Goal: Contribute content: Contribute content

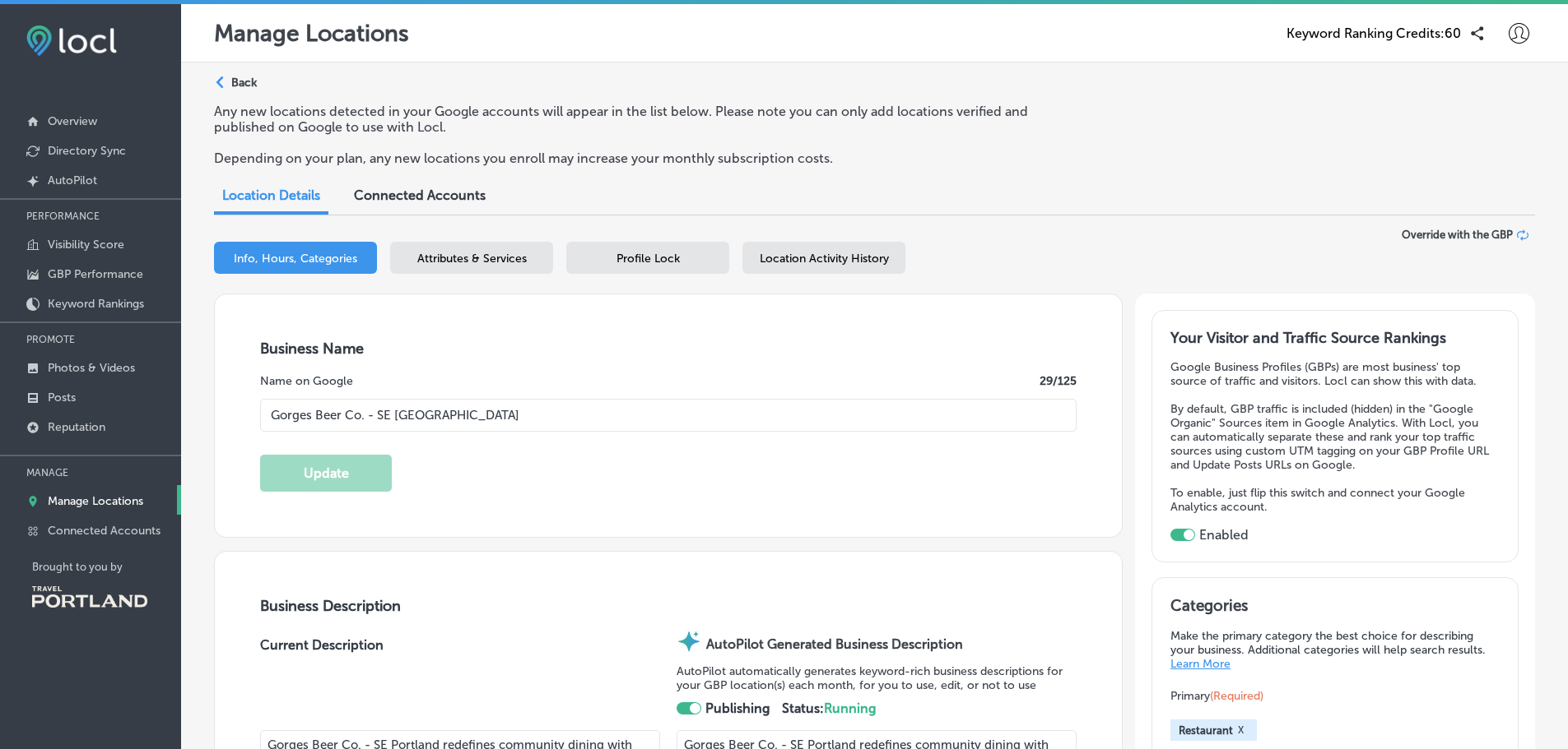
select select "US"
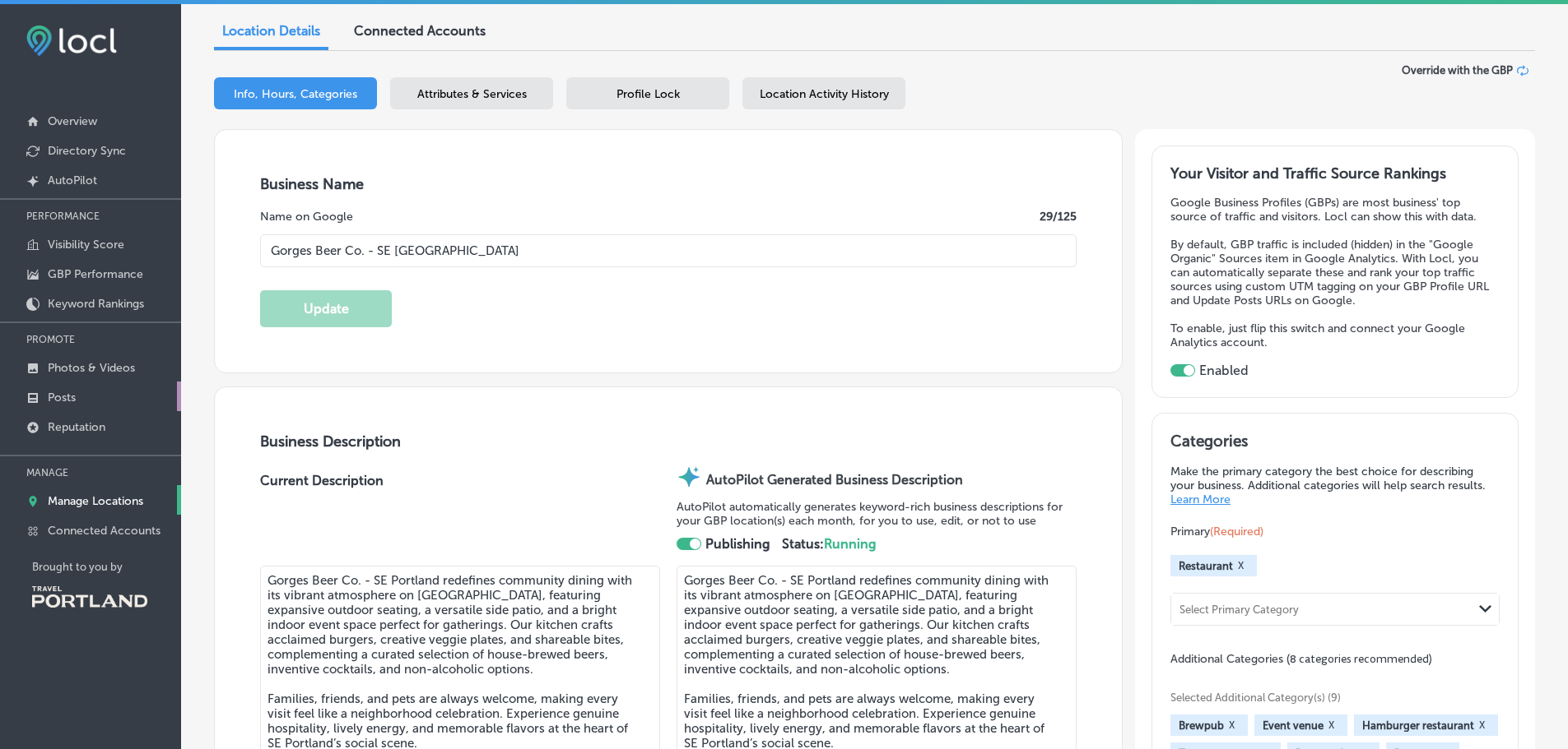
click at [71, 393] on p "Posts" at bounding box center [62, 398] width 28 height 14
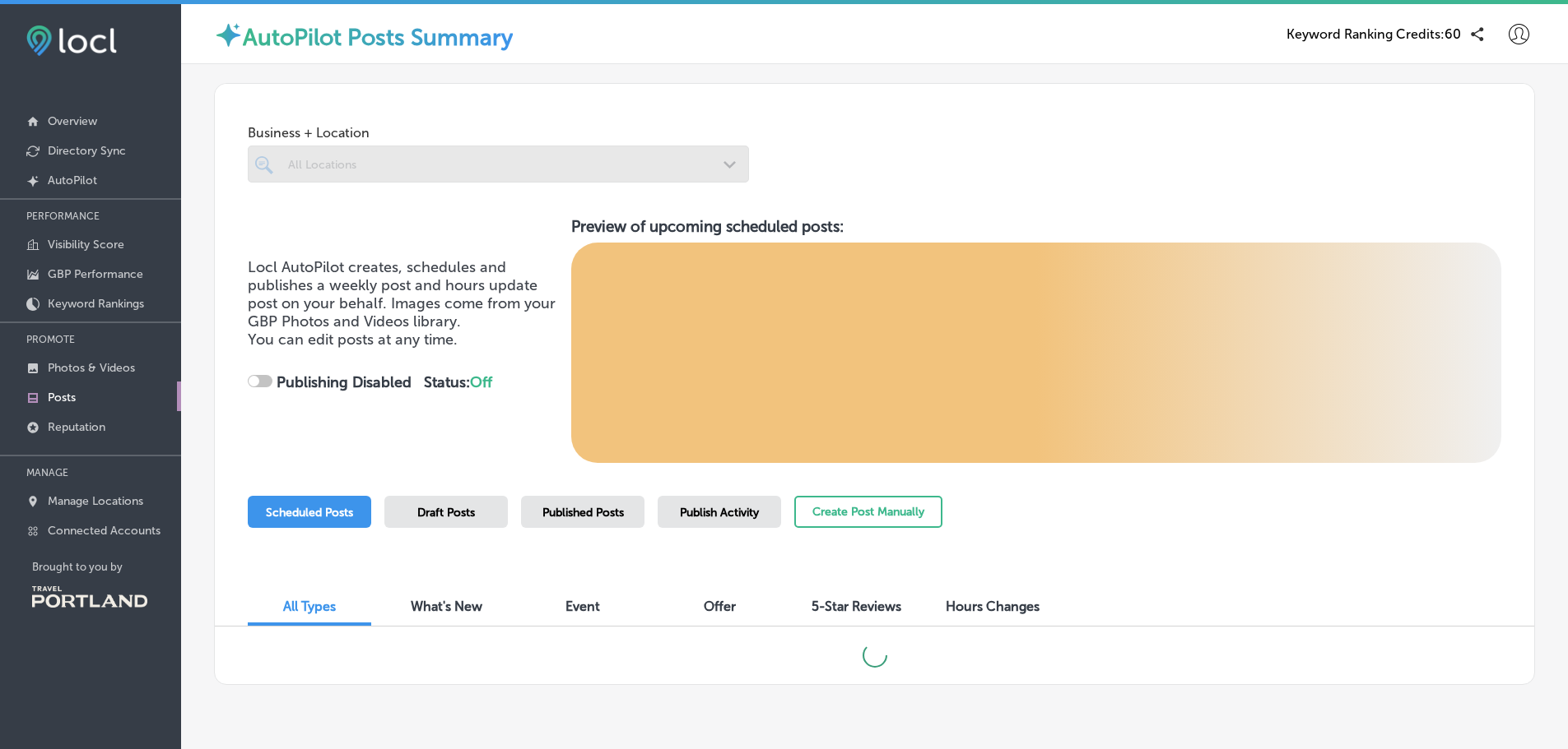
checkbox input "true"
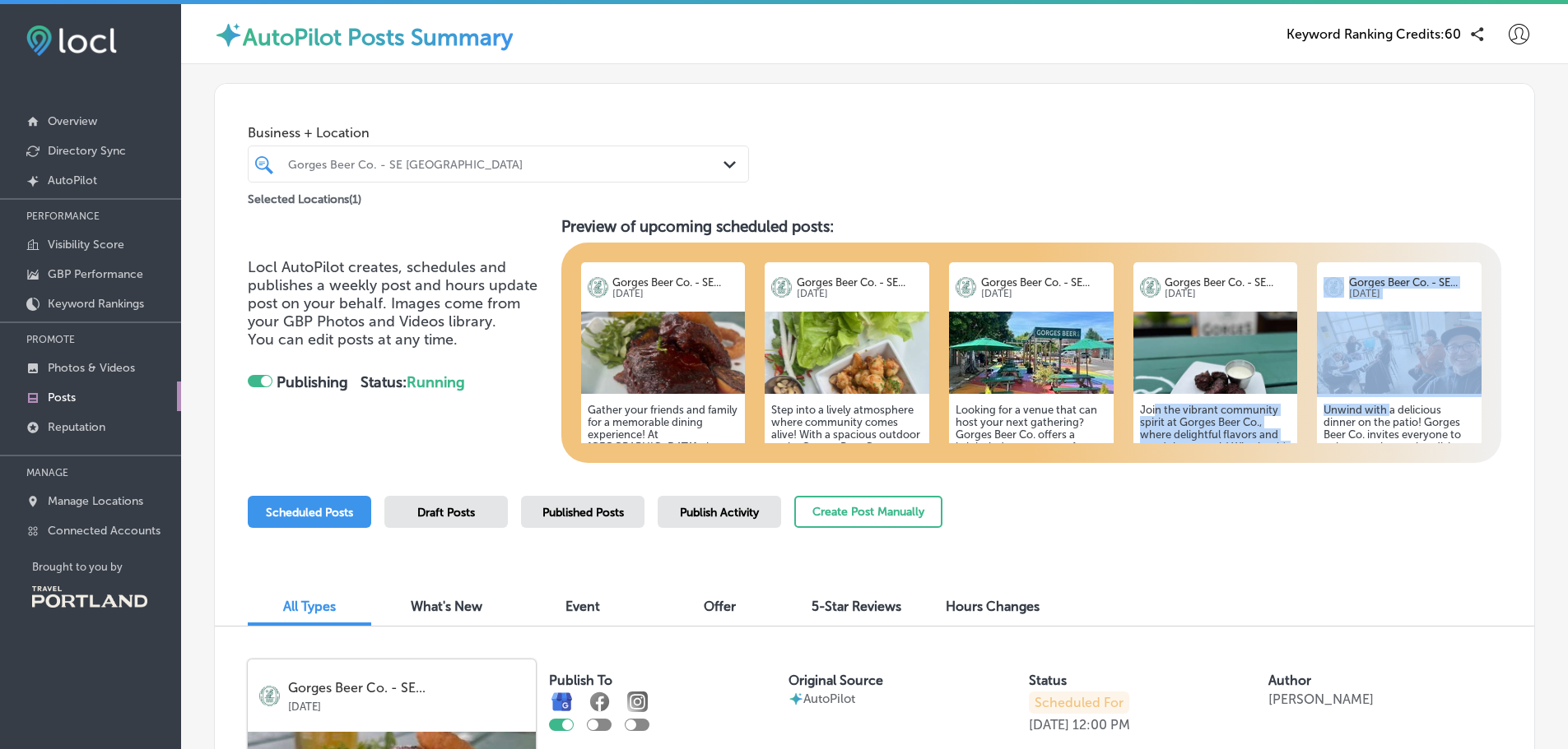
drag, startPoint x: 1380, startPoint y: 409, endPoint x: 1350, endPoint y: 410, distance: 30.0
click at [1235, 410] on div "Gorges Beer Co. - SE... [DATE] Gather your friends and family for a memorable d…" at bounding box center [1031, 353] width 900 height 181
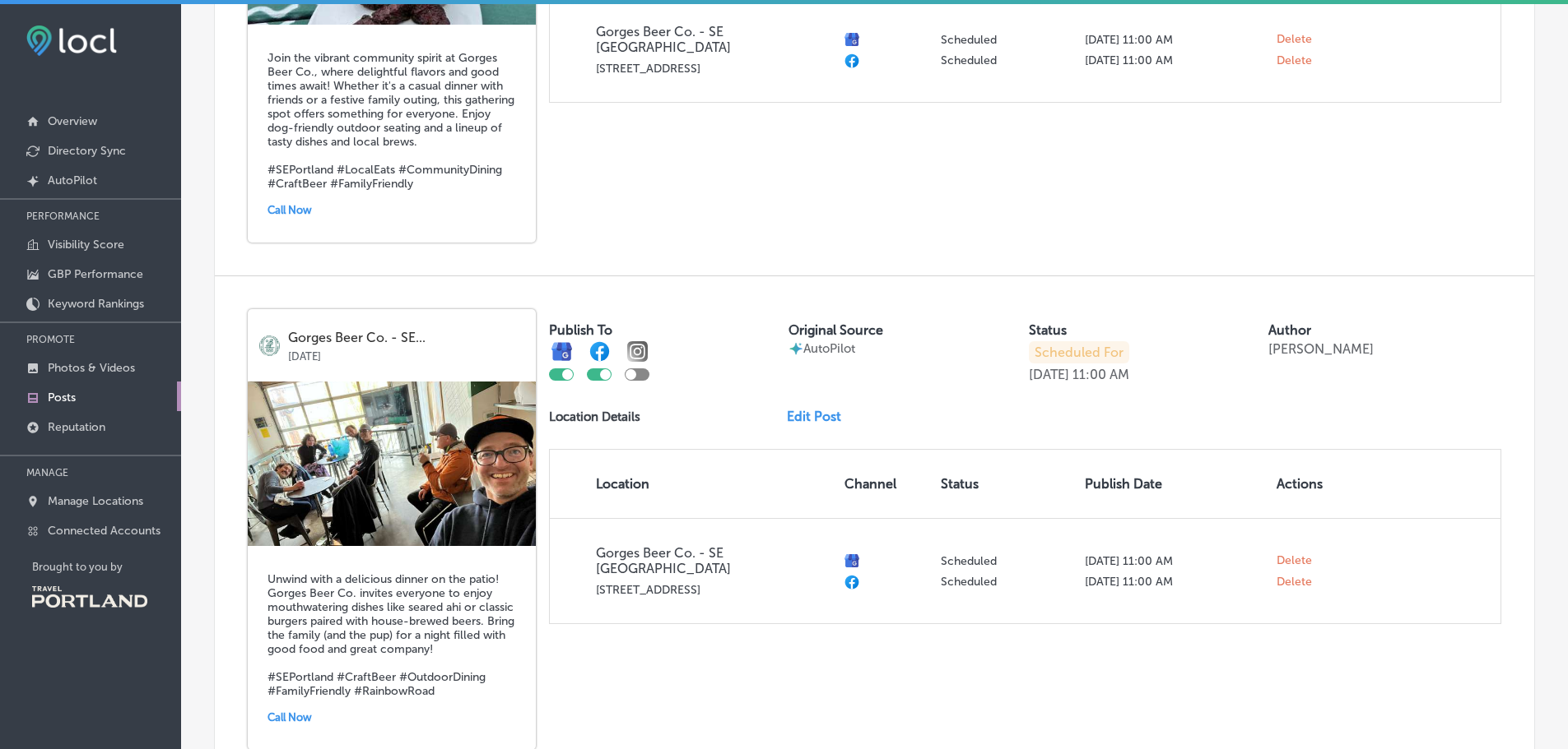
scroll to position [2612, 0]
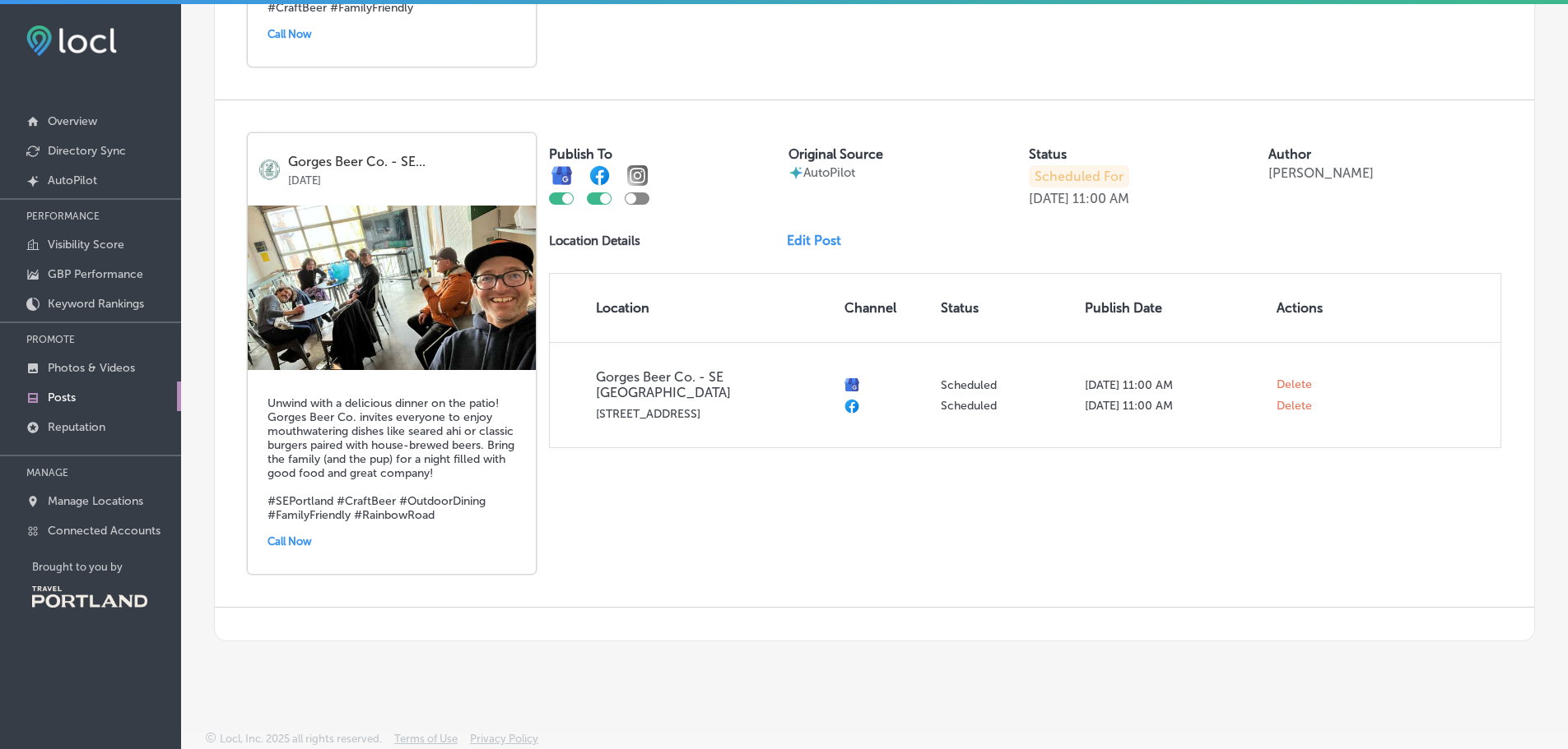
click at [307, 451] on h5 "Unwind with a delicious dinner on the patio! Gorges Beer Co. invites everyone t…" at bounding box center [392, 459] width 249 height 126
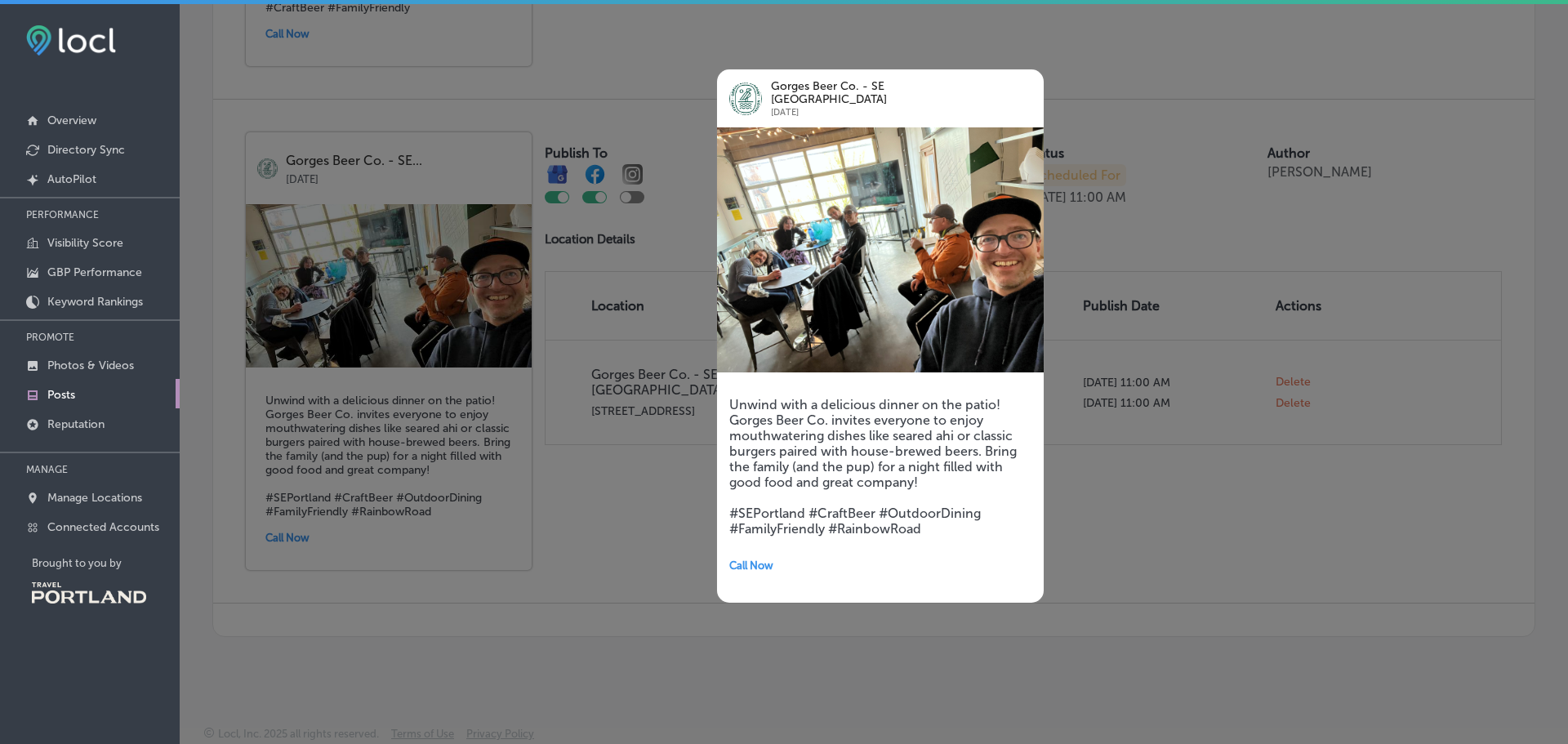
click at [806, 464] on h5 "Unwind with a delicious dinner on the patio! Gorges Beer Co. invites everyone t…" at bounding box center [880, 467] width 302 height 140
click at [777, 410] on h5 "Unwind with a delicious dinner on the patio! Gorges Beer Co. invites everyone t…" at bounding box center [880, 467] width 302 height 140
click at [772, 397] on h5 "Unwind with a delicious dinner on the patio! Gorges Beer Co. invites everyone t…" at bounding box center [880, 467] width 302 height 140
click at [768, 397] on h5 "Unwind with a delicious dinner on the patio! Gorges Beer Co. invites everyone t…" at bounding box center [880, 467] width 302 height 140
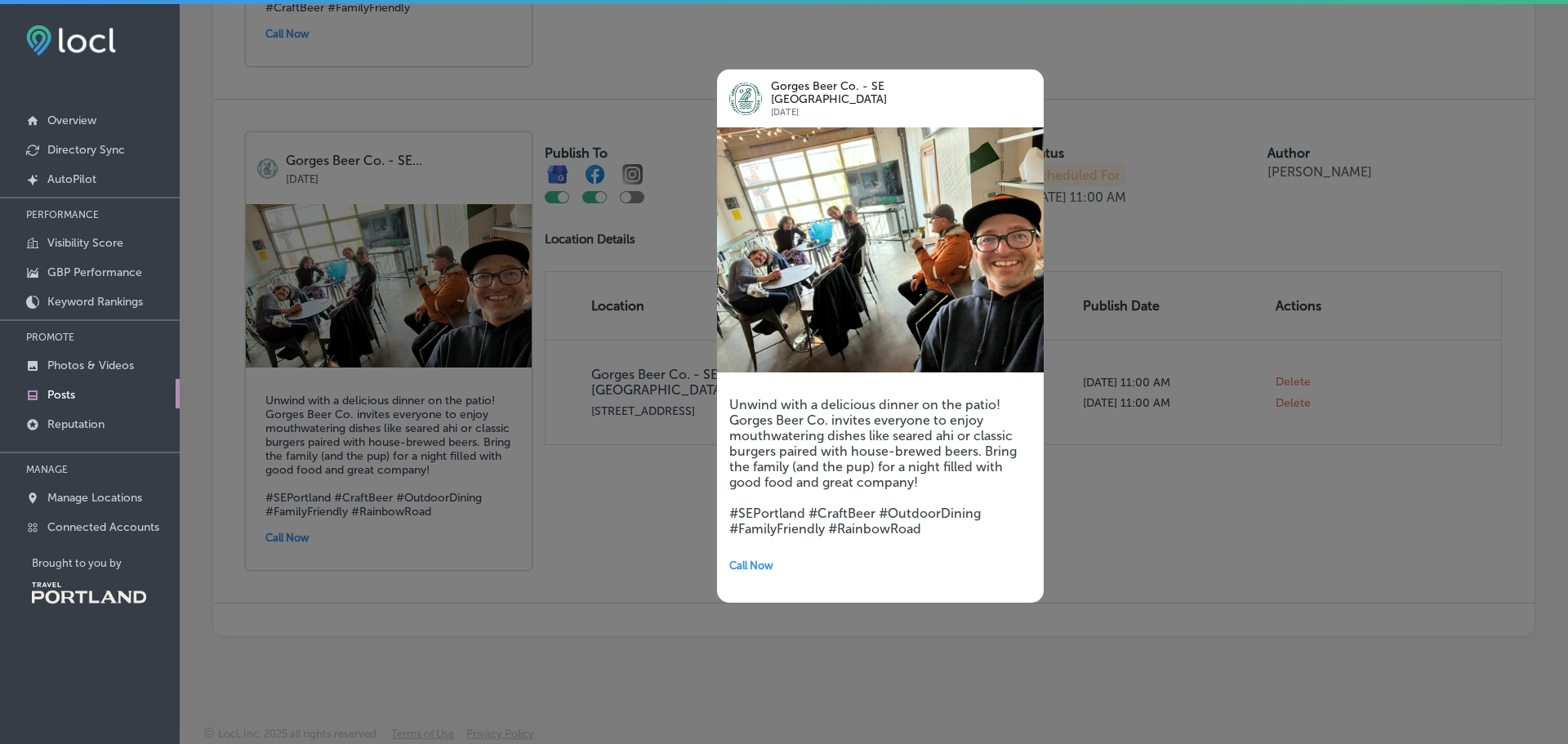
click at [1165, 374] on div at bounding box center [784, 372] width 1568 height 744
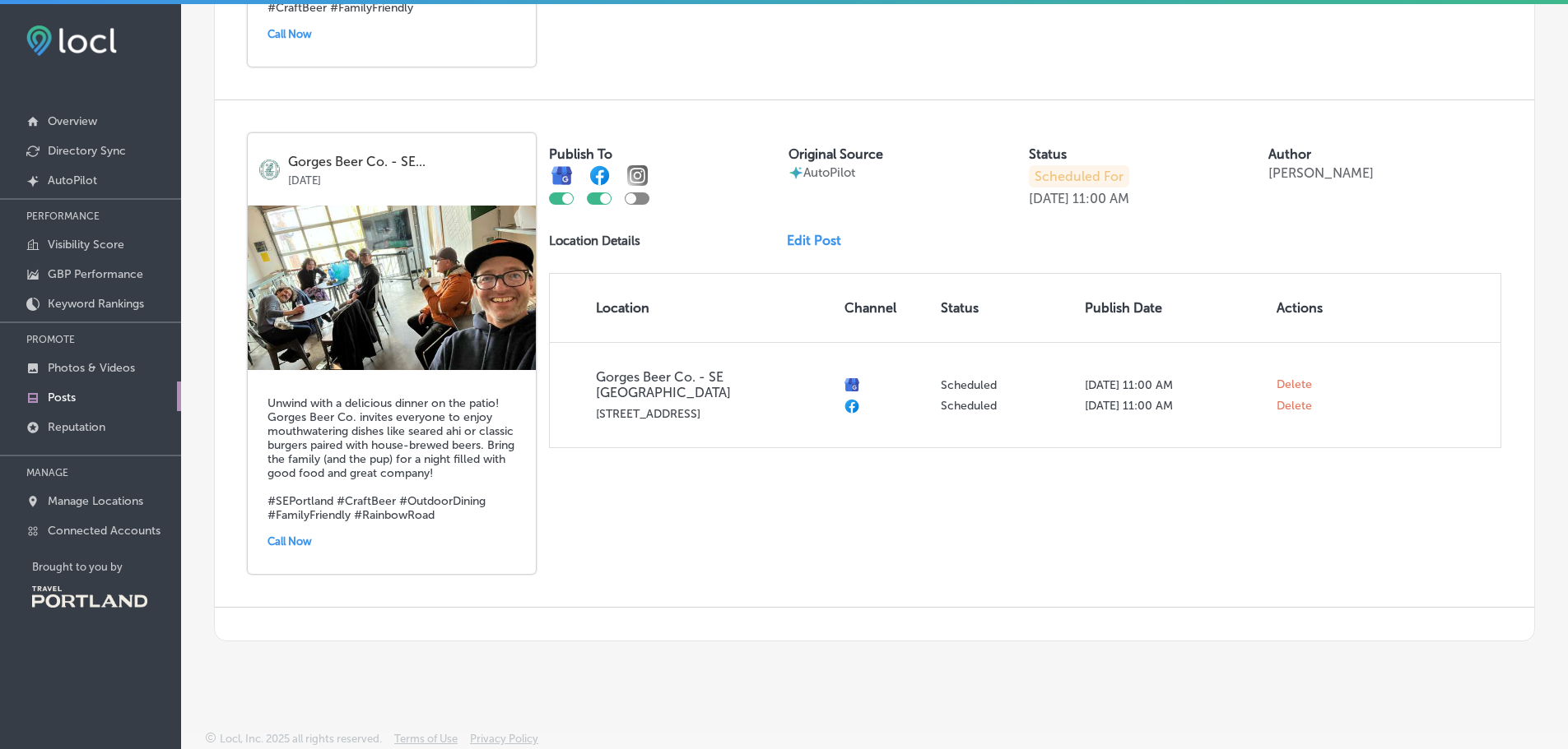
click at [805, 233] on link "Edit Post" at bounding box center [820, 240] width 68 height 16
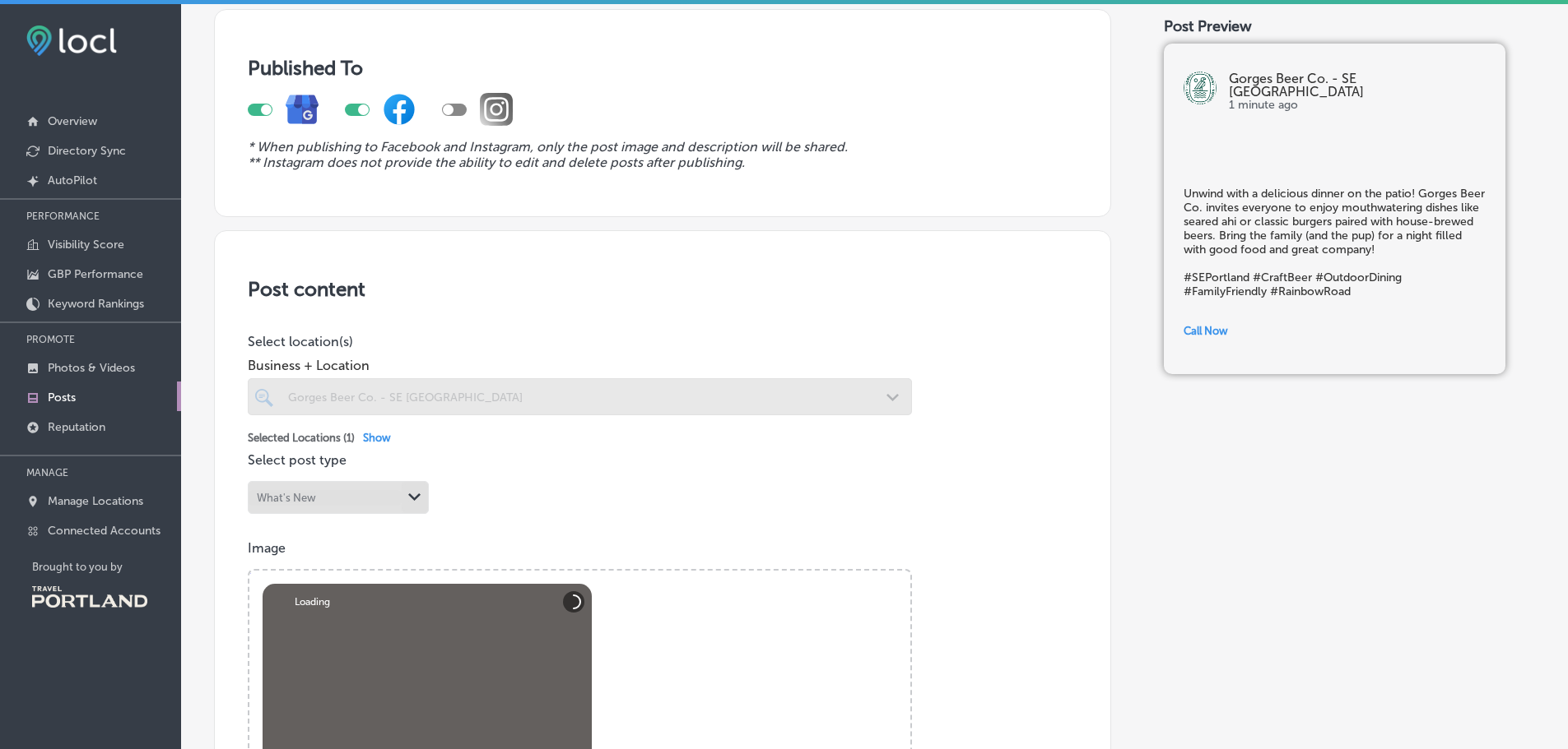
scroll to position [329, 0]
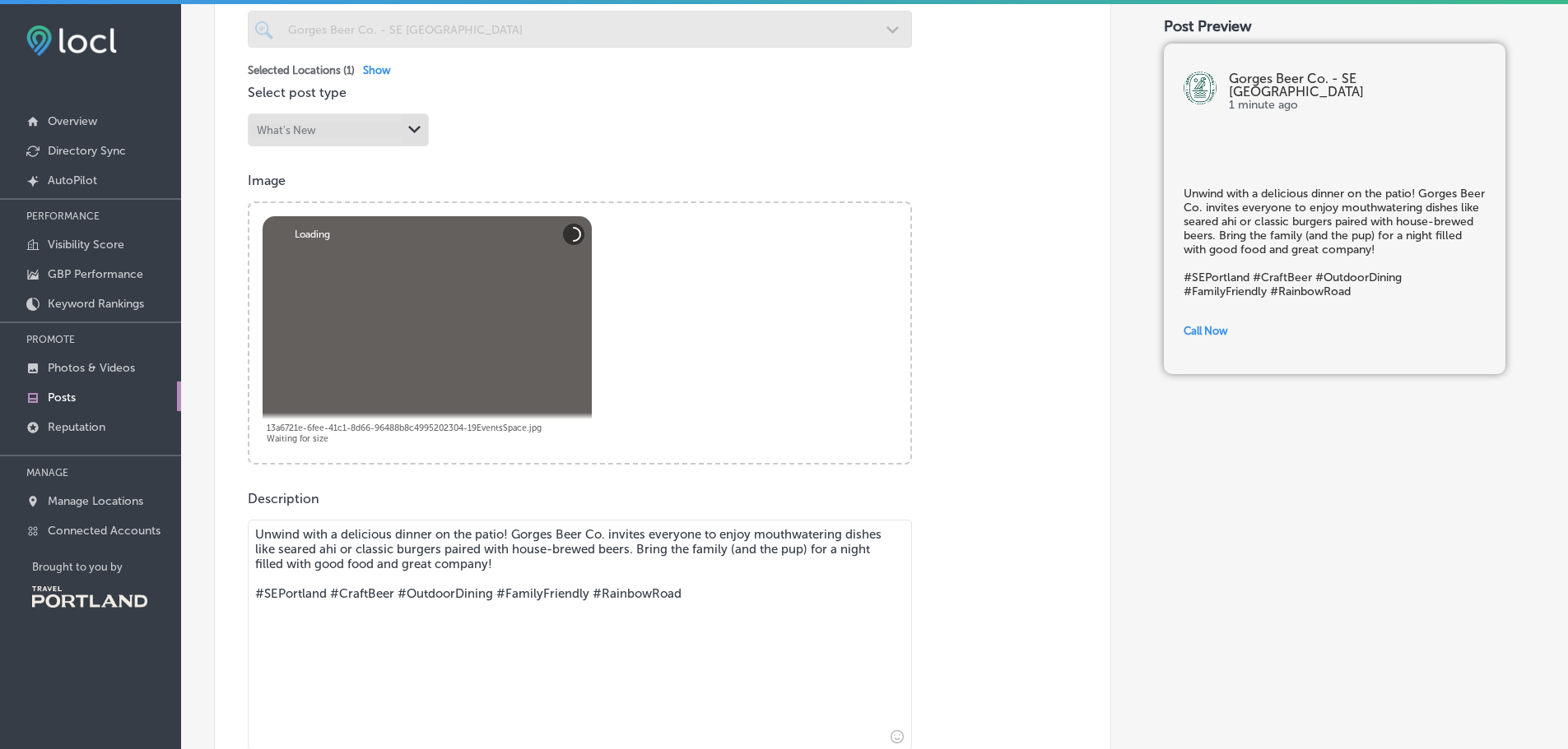
scroll to position [494, 0]
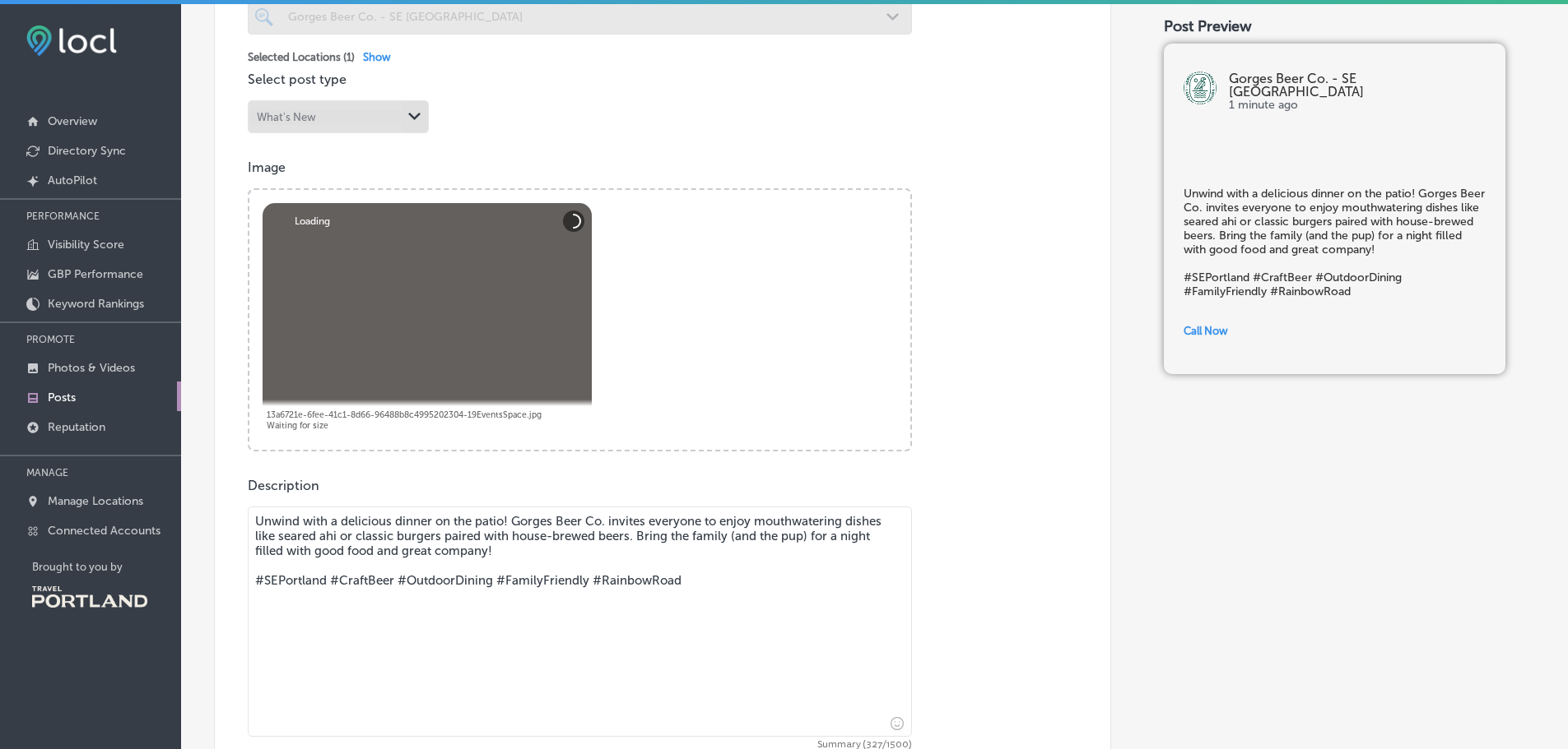
drag, startPoint x: 342, startPoint y: 538, endPoint x: 245, endPoint y: 519, distance: 98.8
click at [245, 519] on div "Post content Select location(s) Business + Location Gorges Beer Co. - SE [GEOGR…" at bounding box center [662, 391] width 897 height 1083
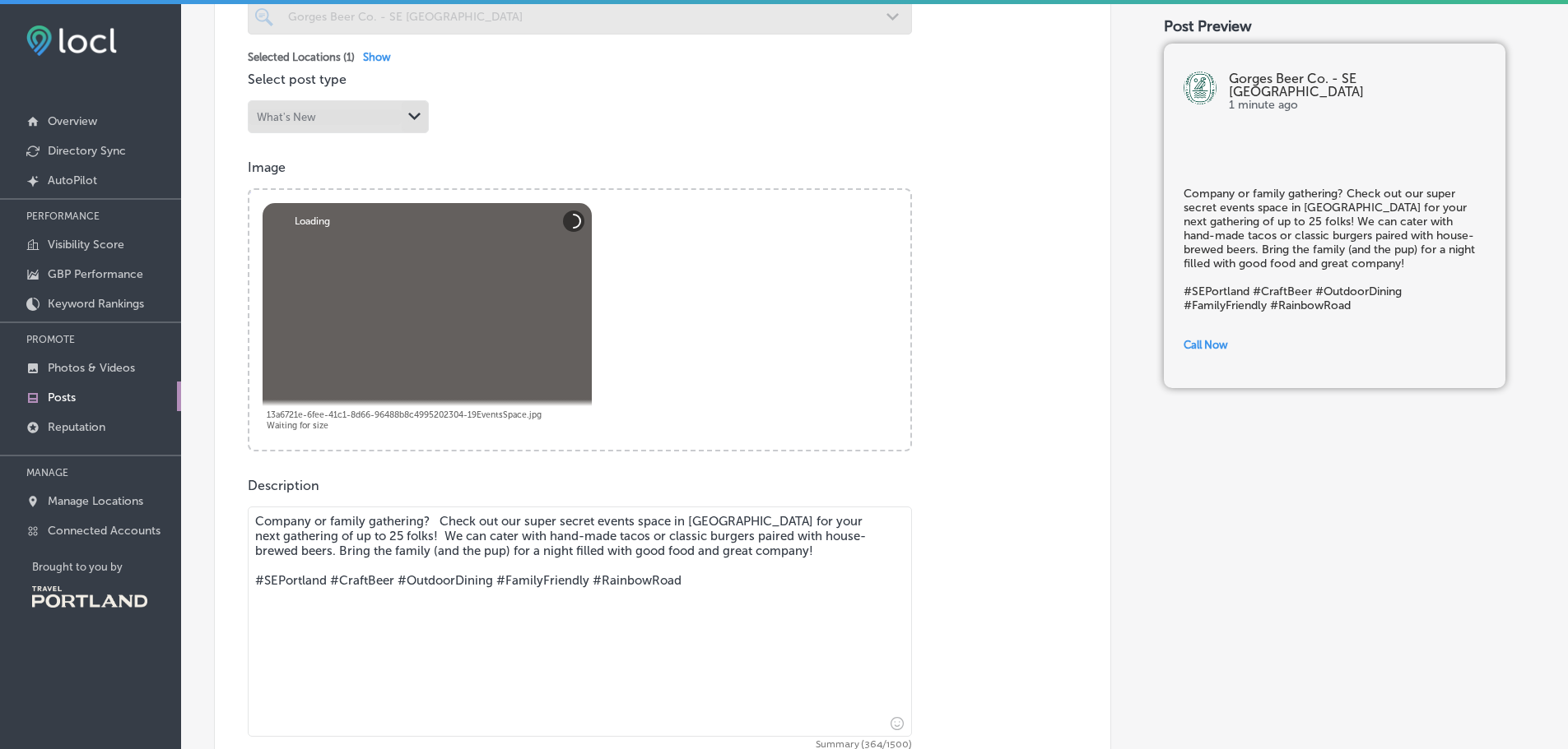
click at [318, 551] on textarea "Company or family gathering? Check out our super secret events space in [GEOGRA…" at bounding box center [580, 622] width 664 height 230
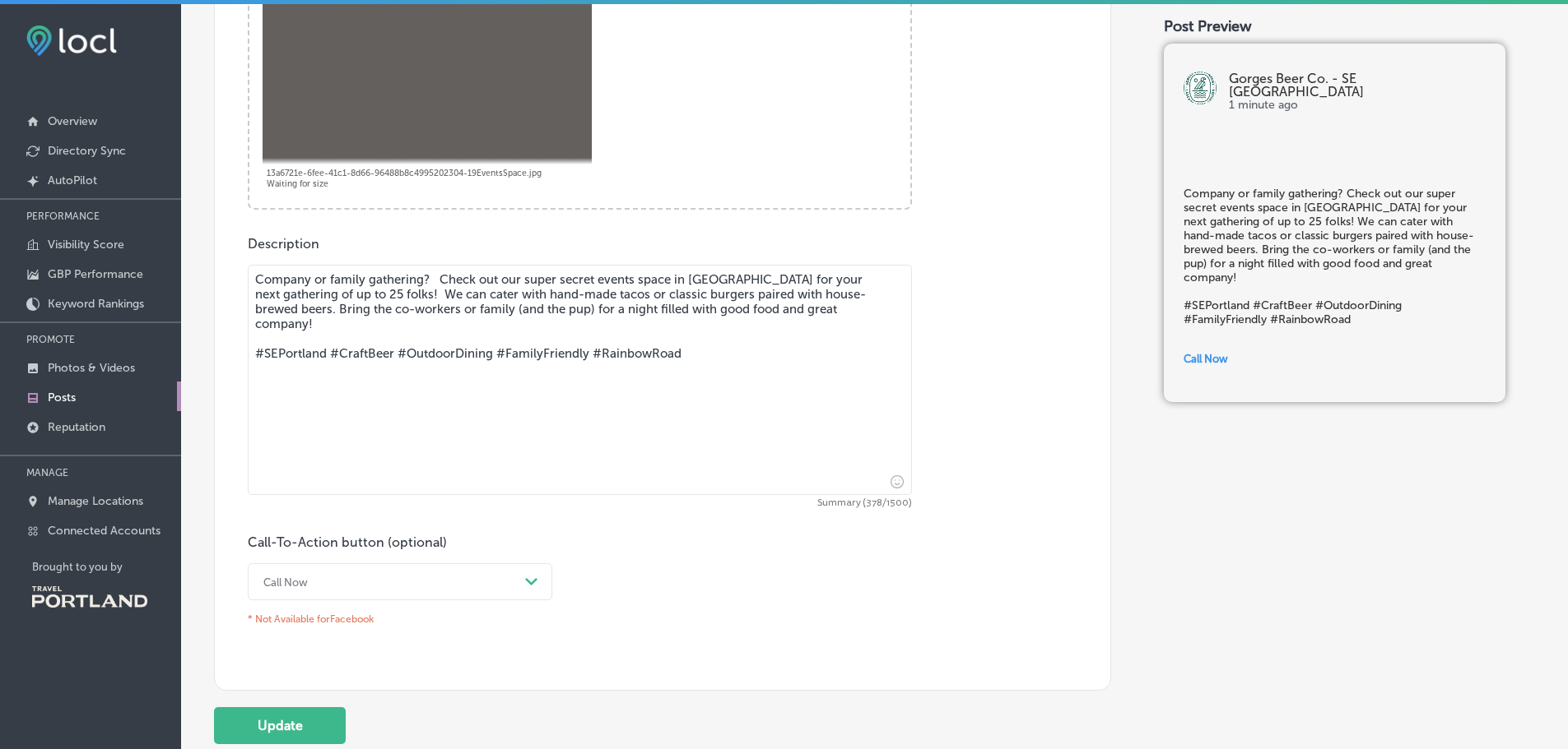
scroll to position [740, 0]
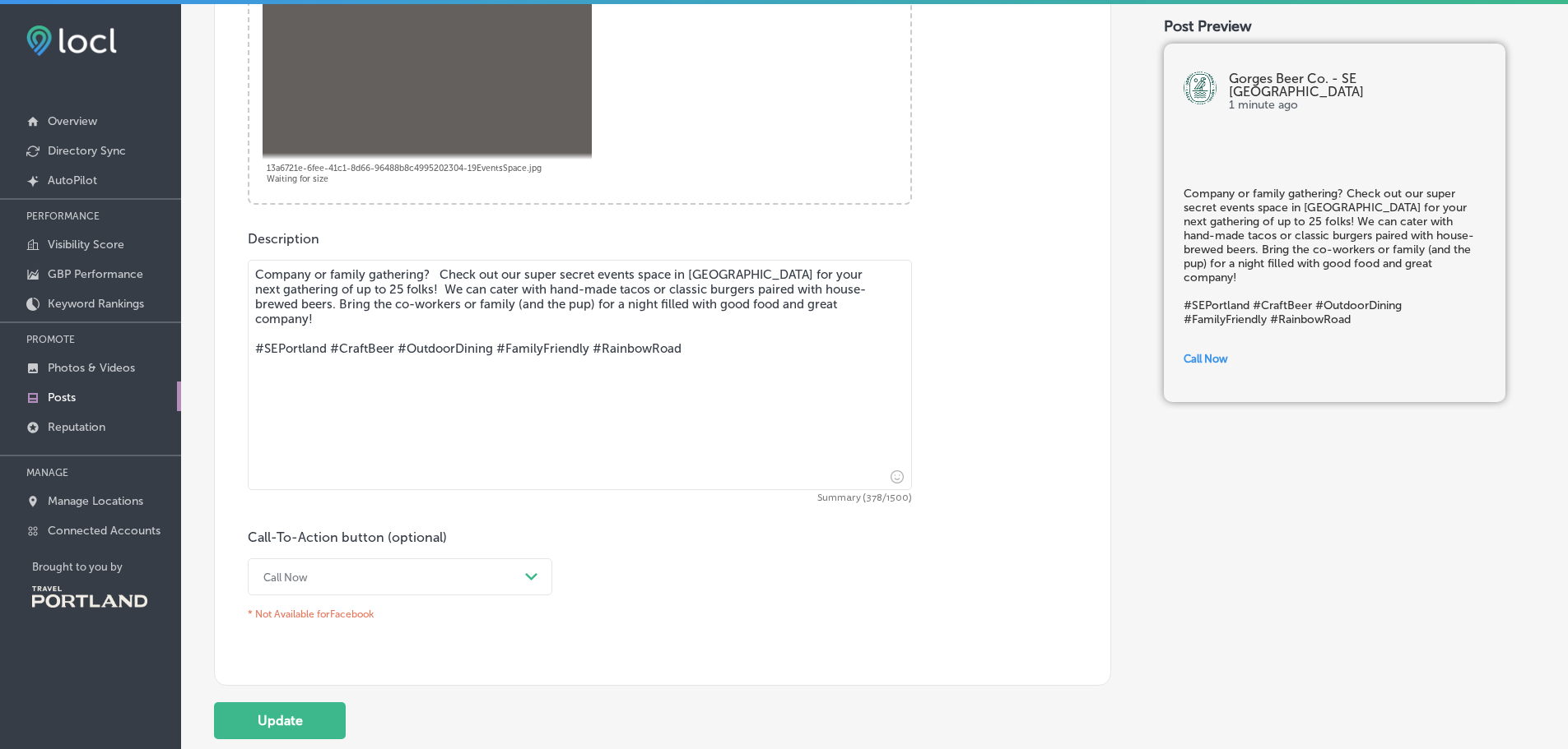
drag, startPoint x: 513, startPoint y: 304, endPoint x: 432, endPoint y: 309, distance: 81.2
click at [432, 309] on textarea "Company or family gathering? Check out our super secret events space in [GEOGRA…" at bounding box center [580, 375] width 664 height 230
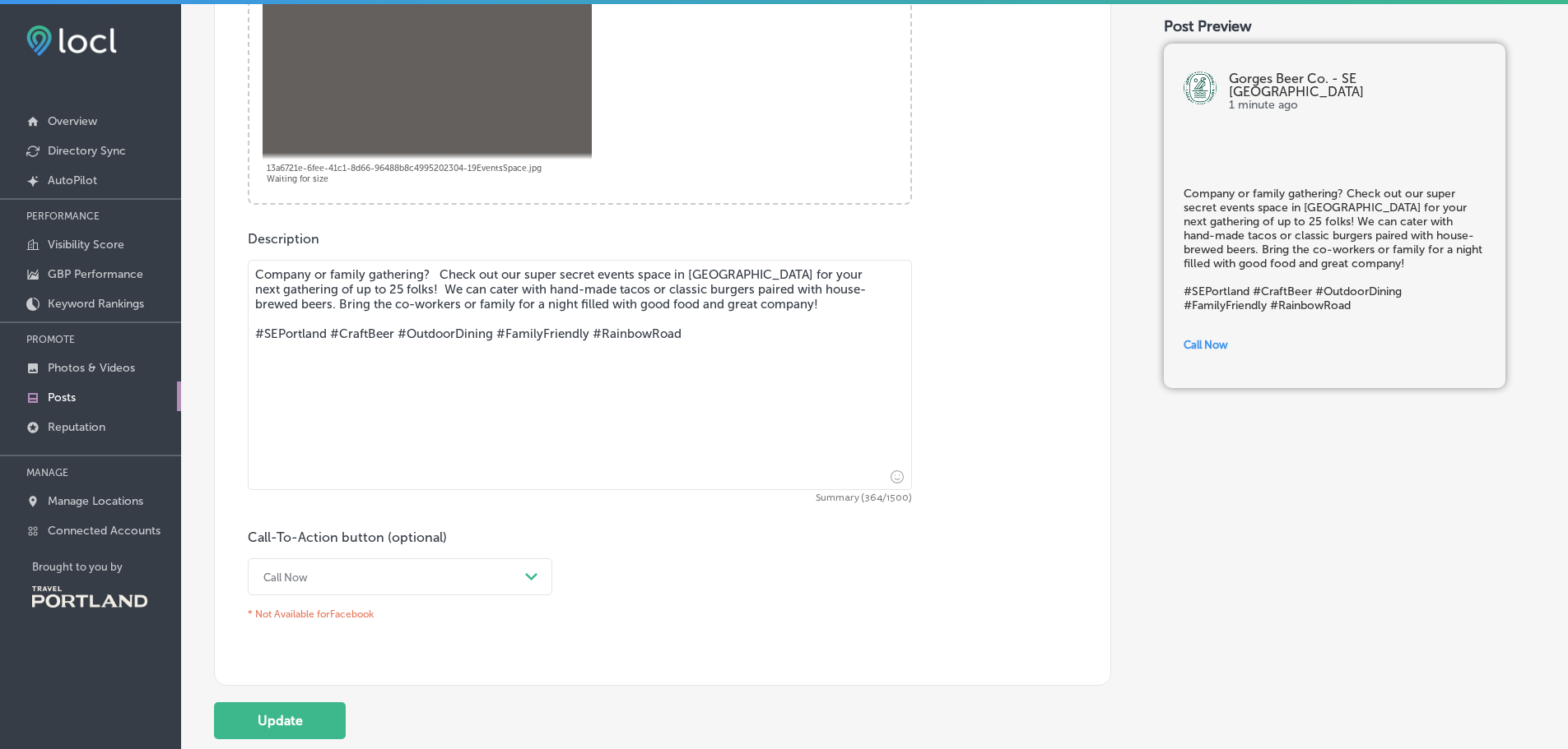
click at [844, 357] on textarea "Company or family gathering? Check out our super secret events space in [GEOGRA…" at bounding box center [580, 375] width 664 height 230
click at [428, 337] on textarea "Company or family gathering? Check out our super secret events space in [GEOGRA…" at bounding box center [580, 375] width 664 height 230
type textarea "Company or family gathering? Check out our super secret events space in [GEOGRA…"
click at [302, 715] on button "Update" at bounding box center [280, 720] width 132 height 37
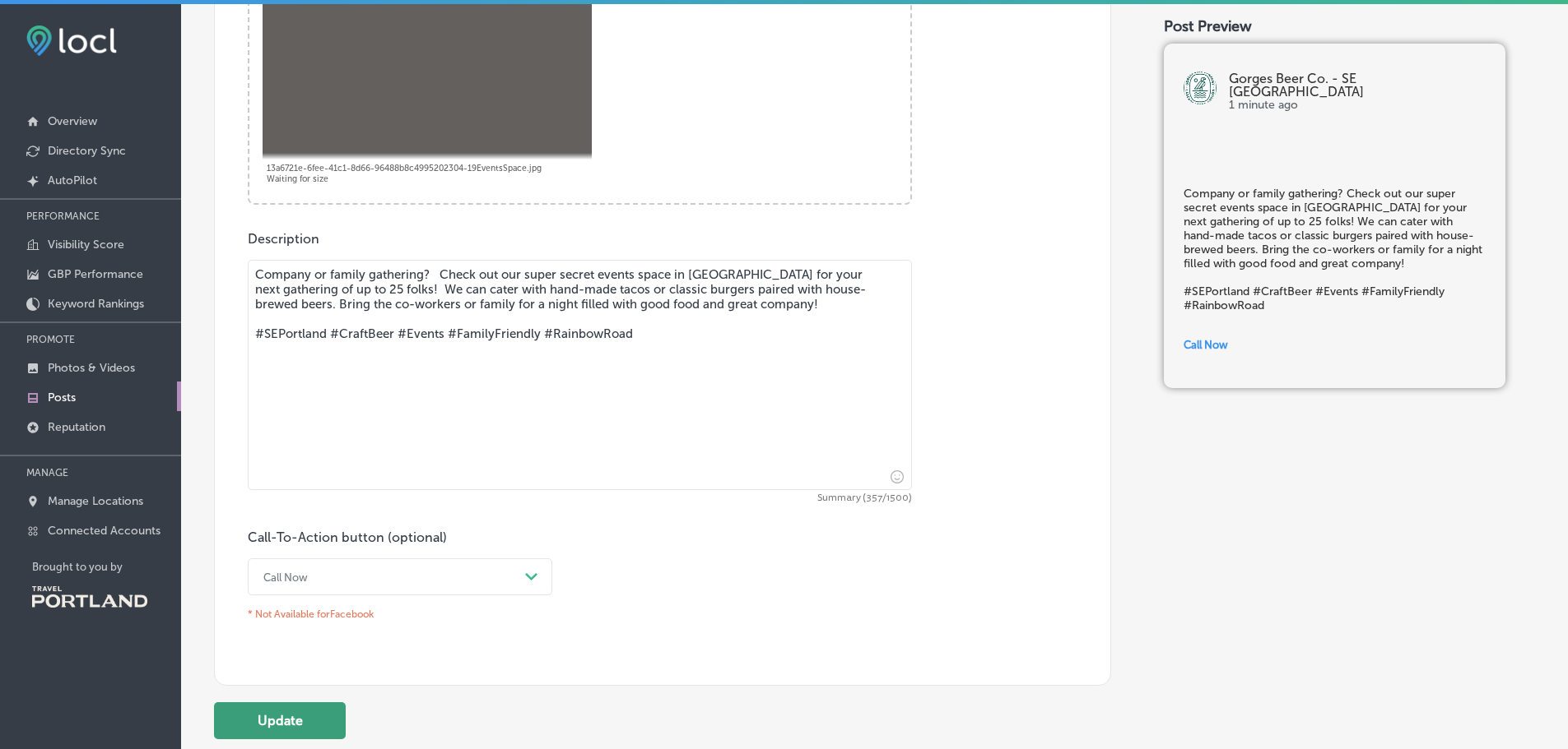
click at [283, 719] on button "Update" at bounding box center [280, 720] width 132 height 37
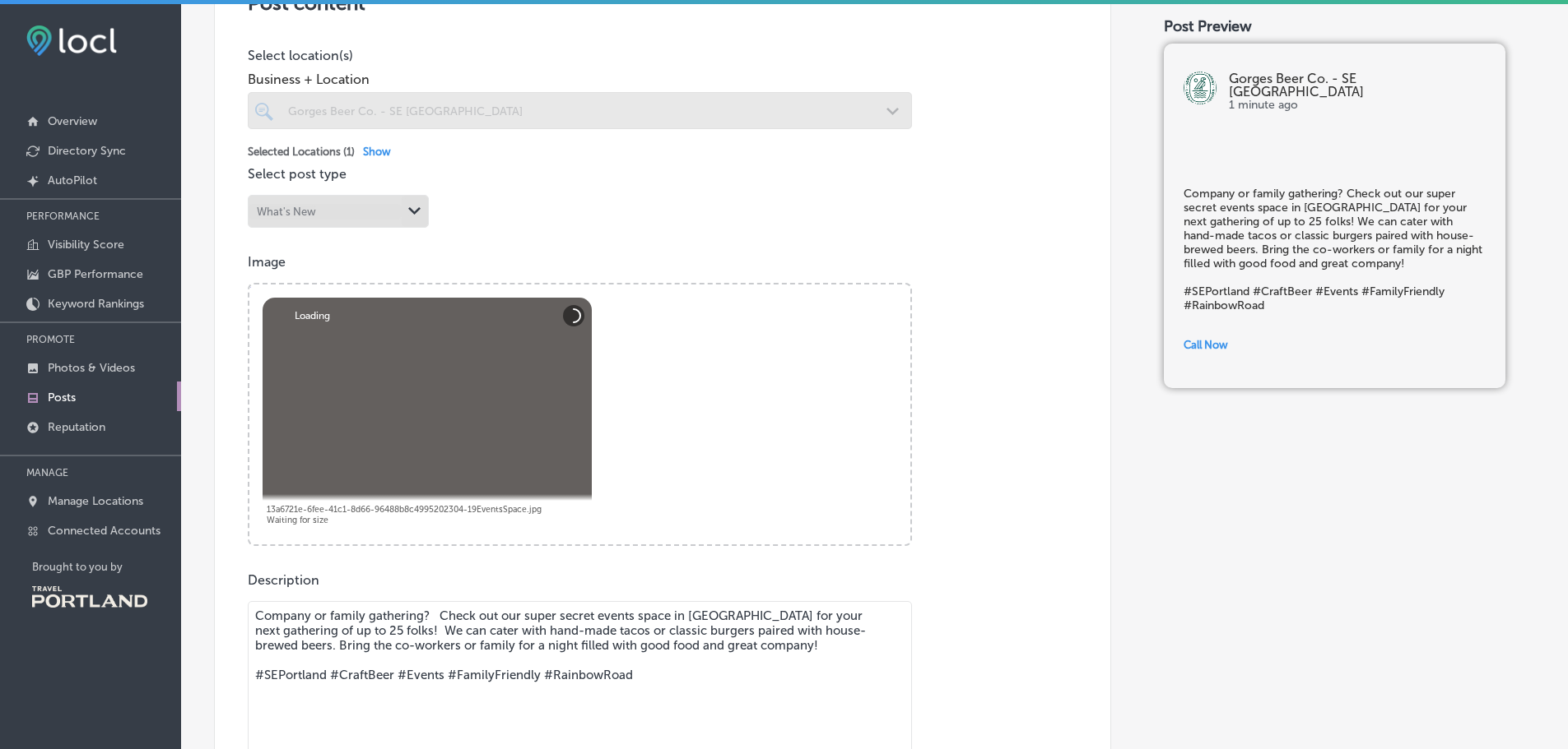
scroll to position [329, 0]
